Goal: Task Accomplishment & Management: Complete application form

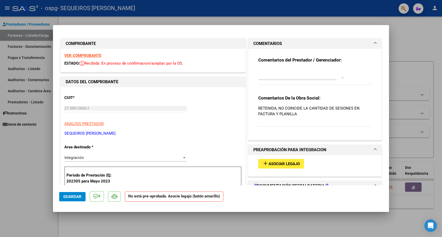
click at [410, 57] on div at bounding box center [221, 118] width 442 height 237
type input "$ 0,00"
